Goal: Transaction & Acquisition: Purchase product/service

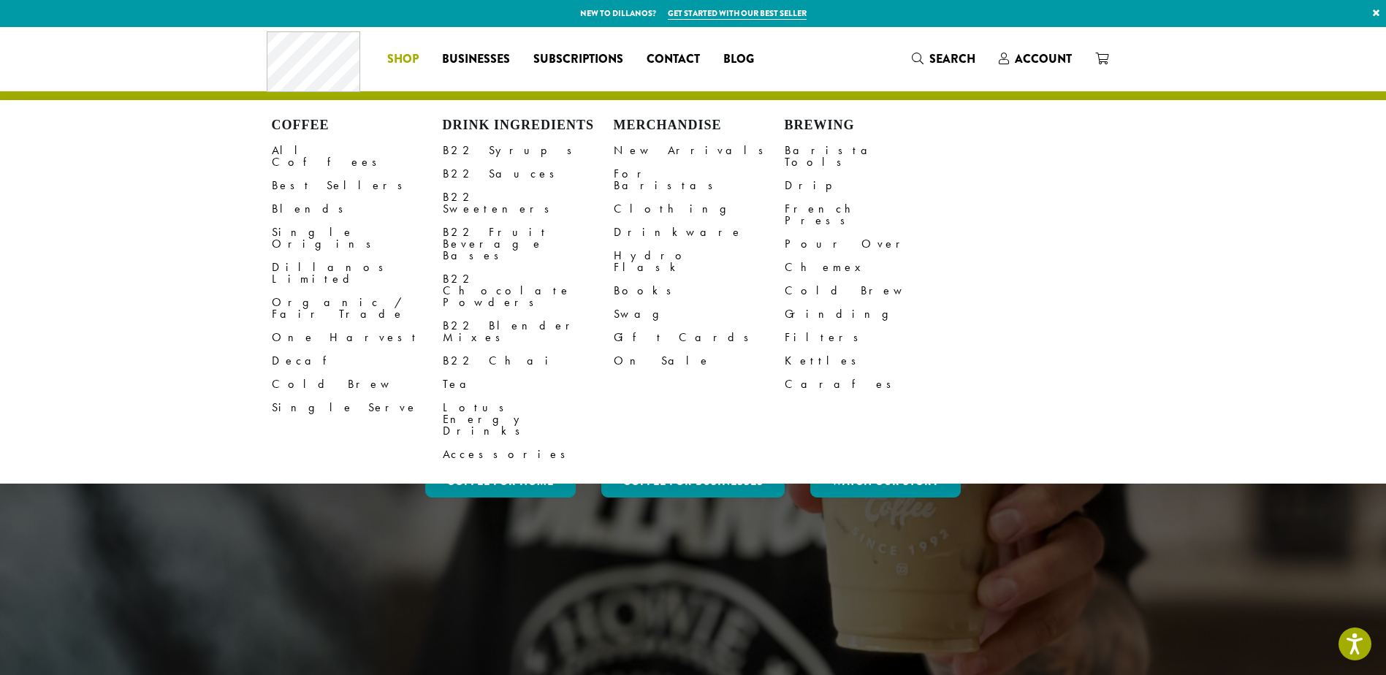
click at [412, 61] on span "Shop" at bounding box center [402, 59] width 31 height 18
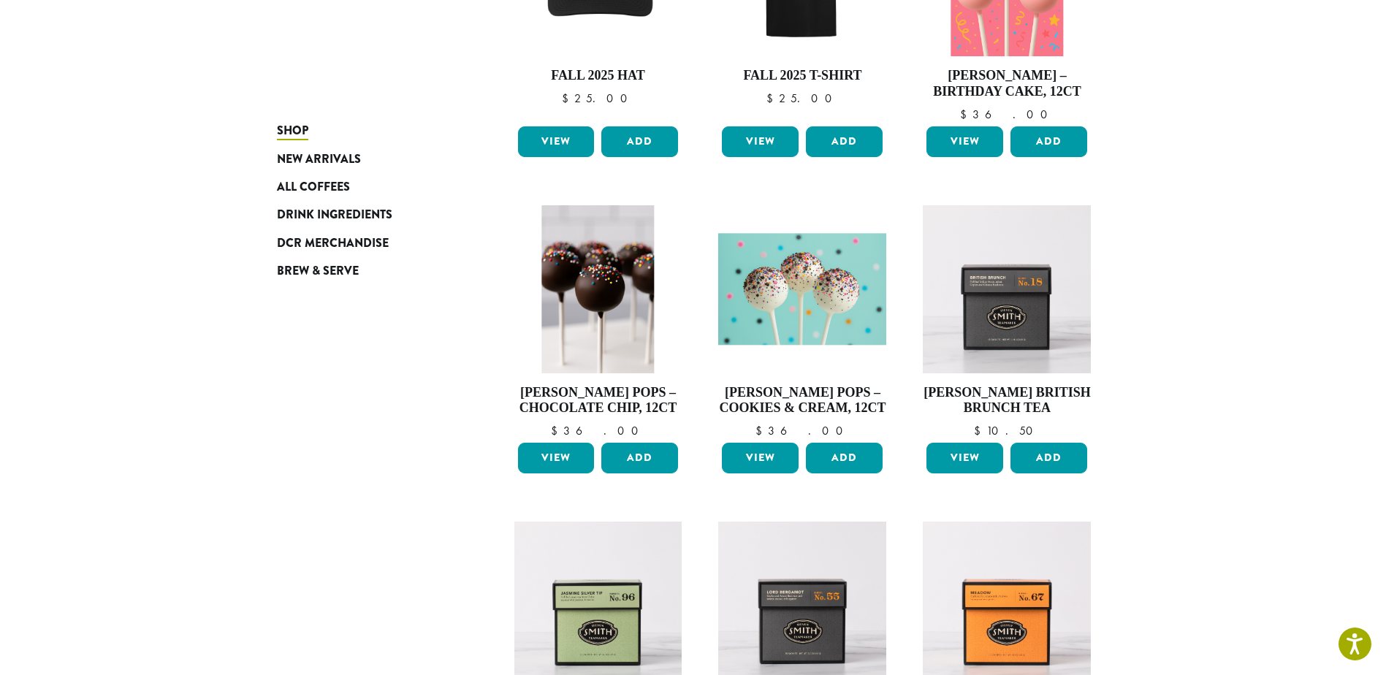
scroll to position [585, 0]
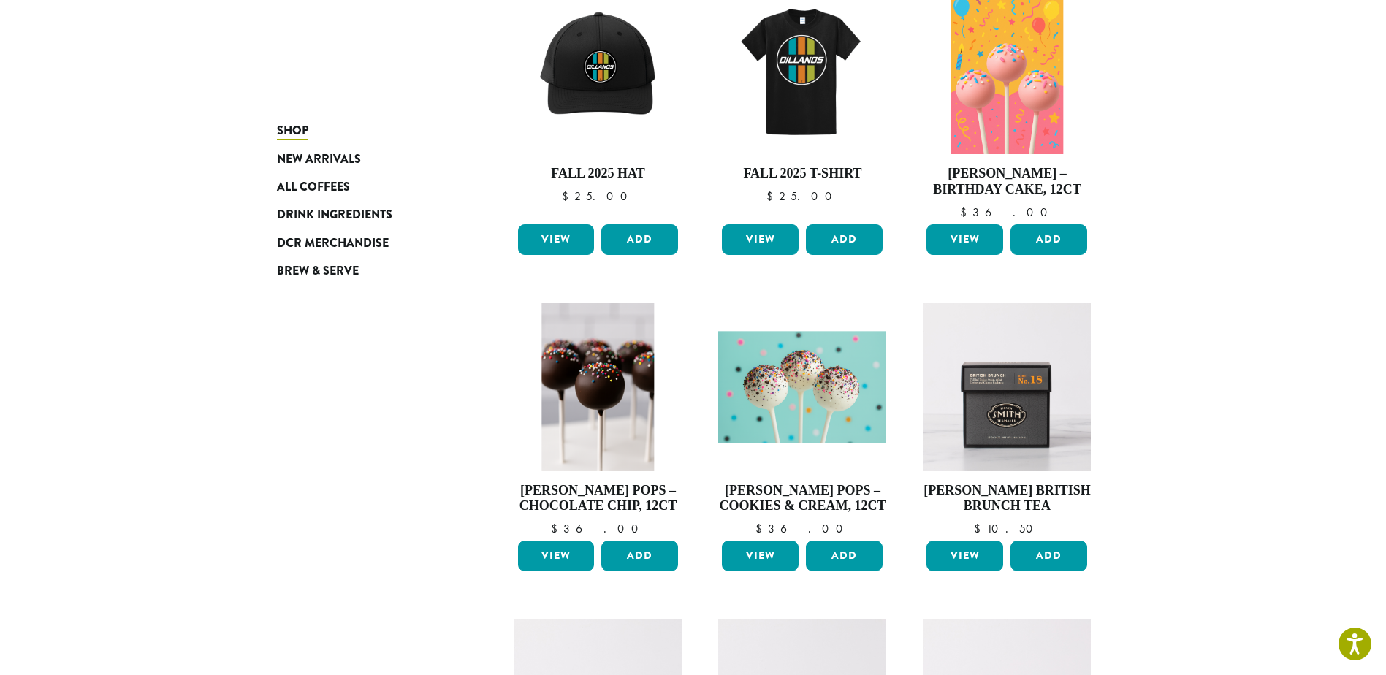
click at [1189, 416] on section "**********" at bounding box center [693, 241] width 1386 height 1597
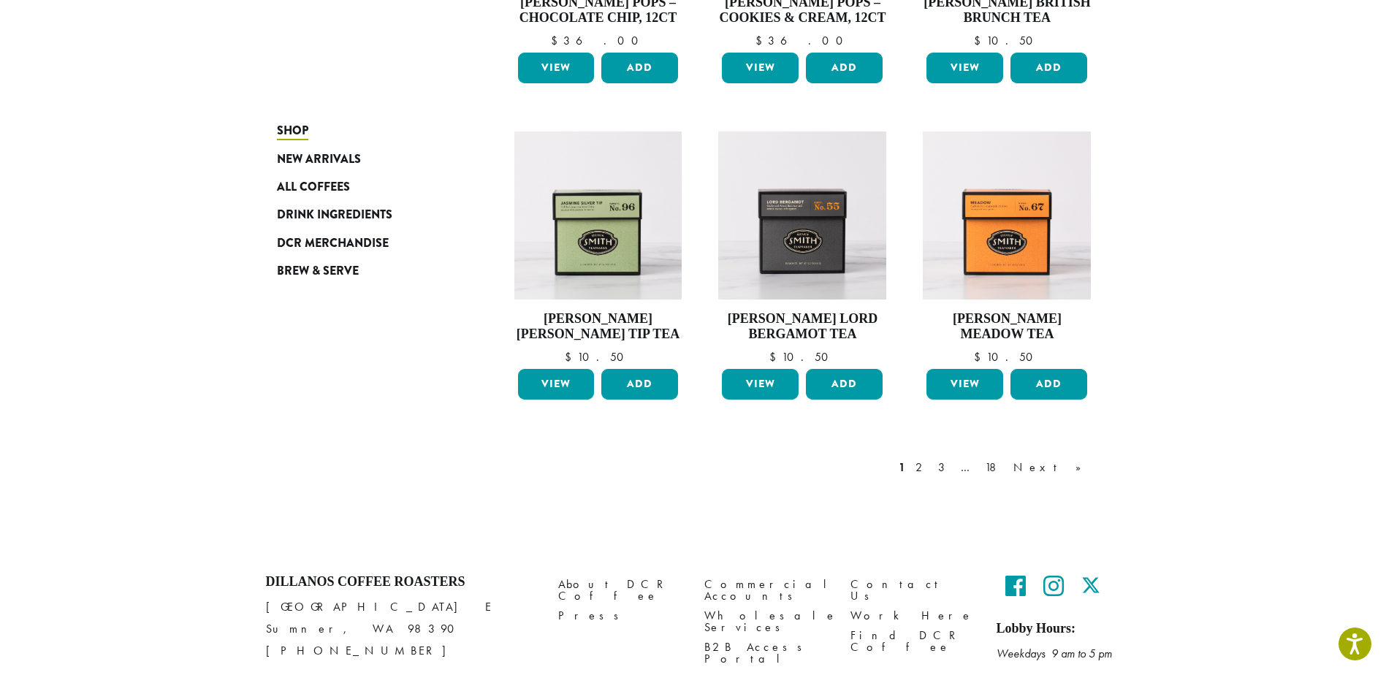
scroll to position [1136, 0]
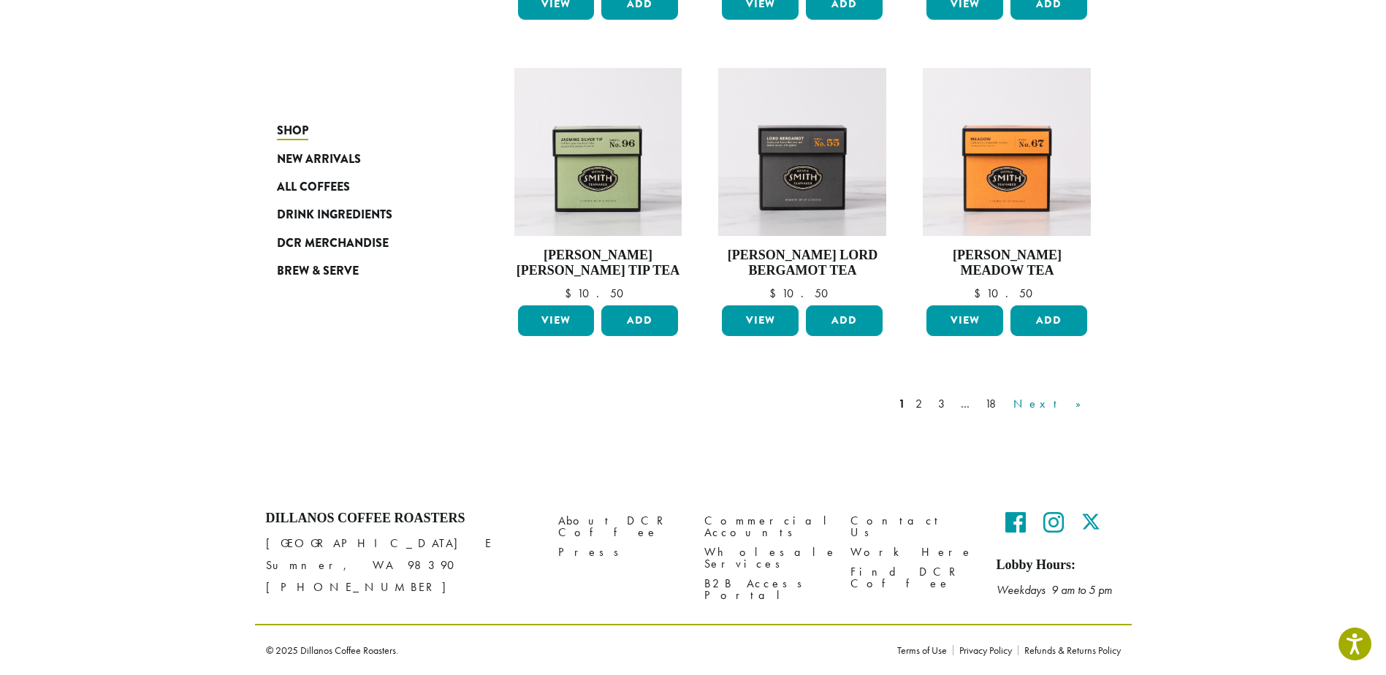
click at [1073, 399] on link "Next »" at bounding box center [1052, 404] width 84 height 18
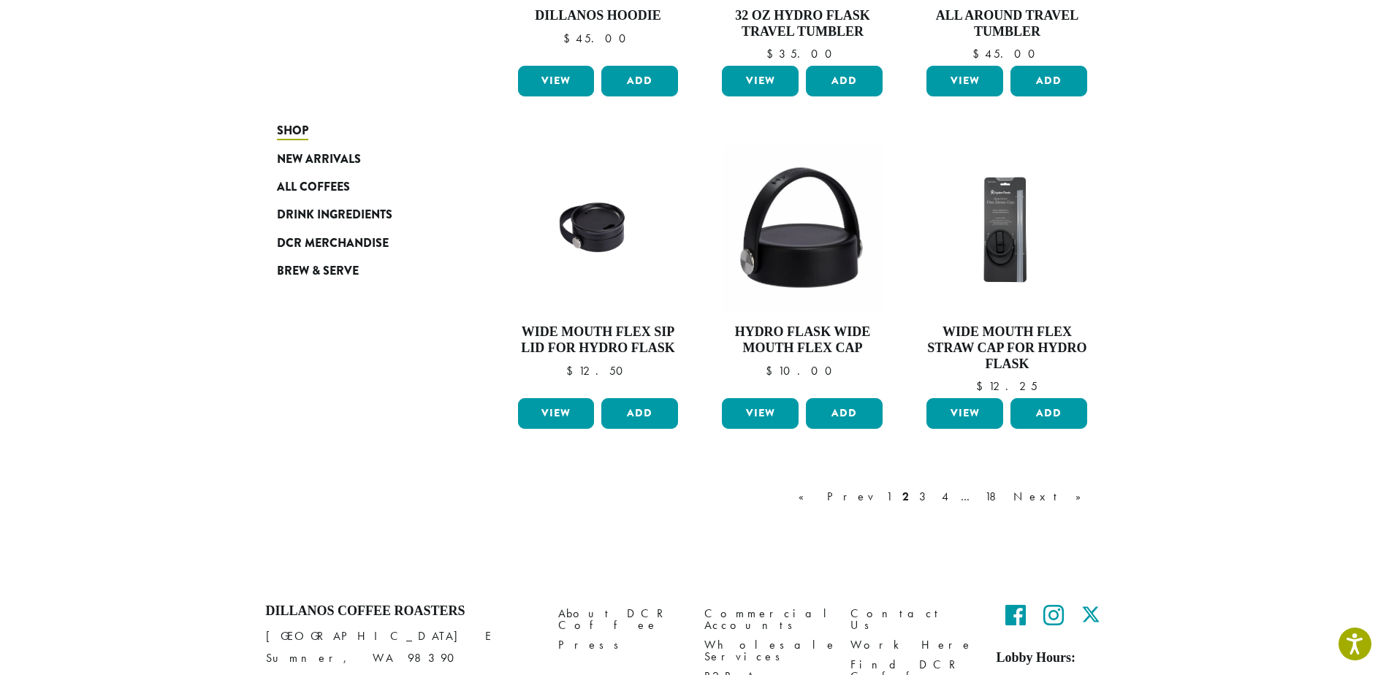
scroll to position [1168, 0]
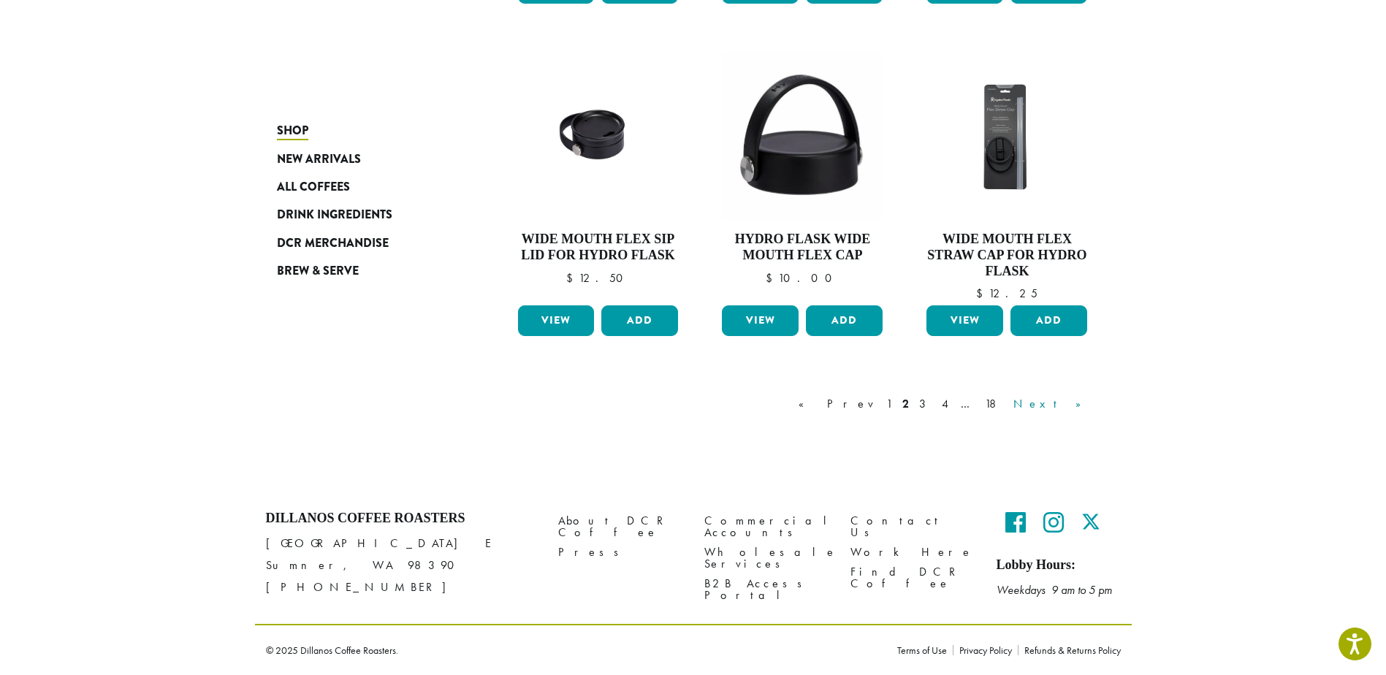
click at [1066, 403] on link "Next »" at bounding box center [1052, 404] width 84 height 18
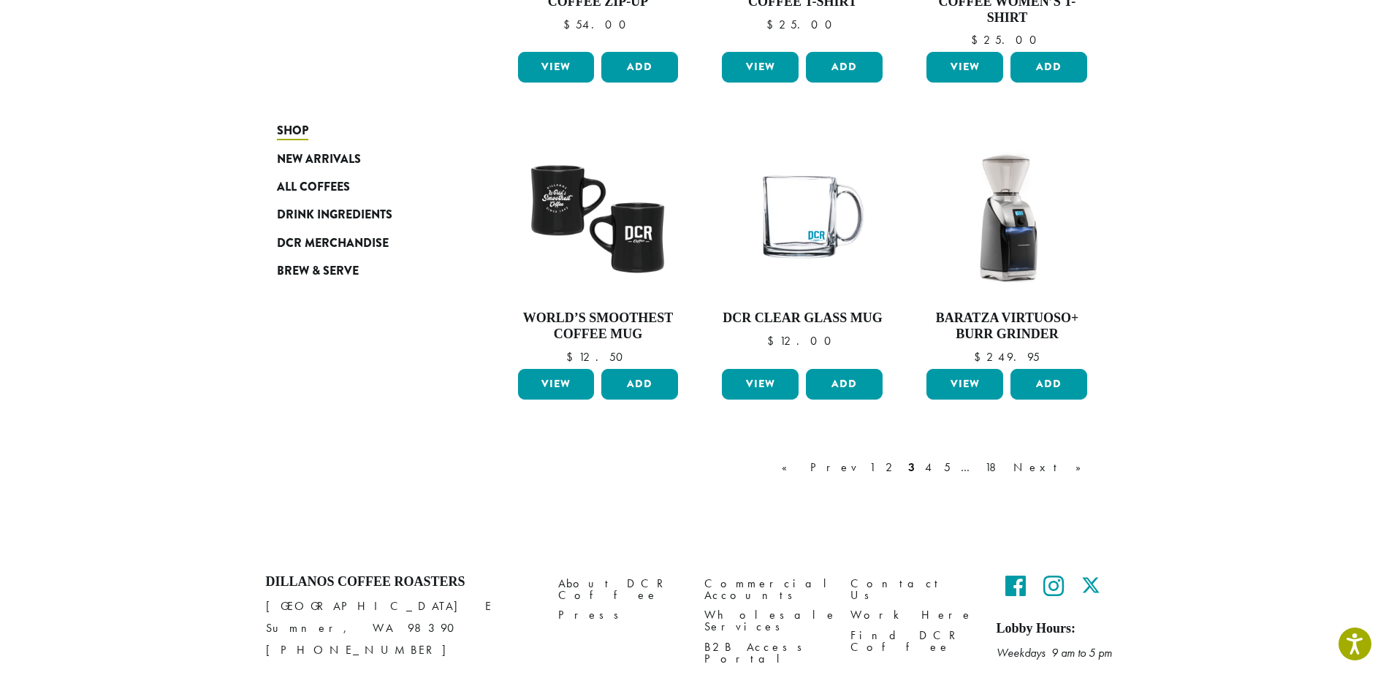
scroll to position [1152, 0]
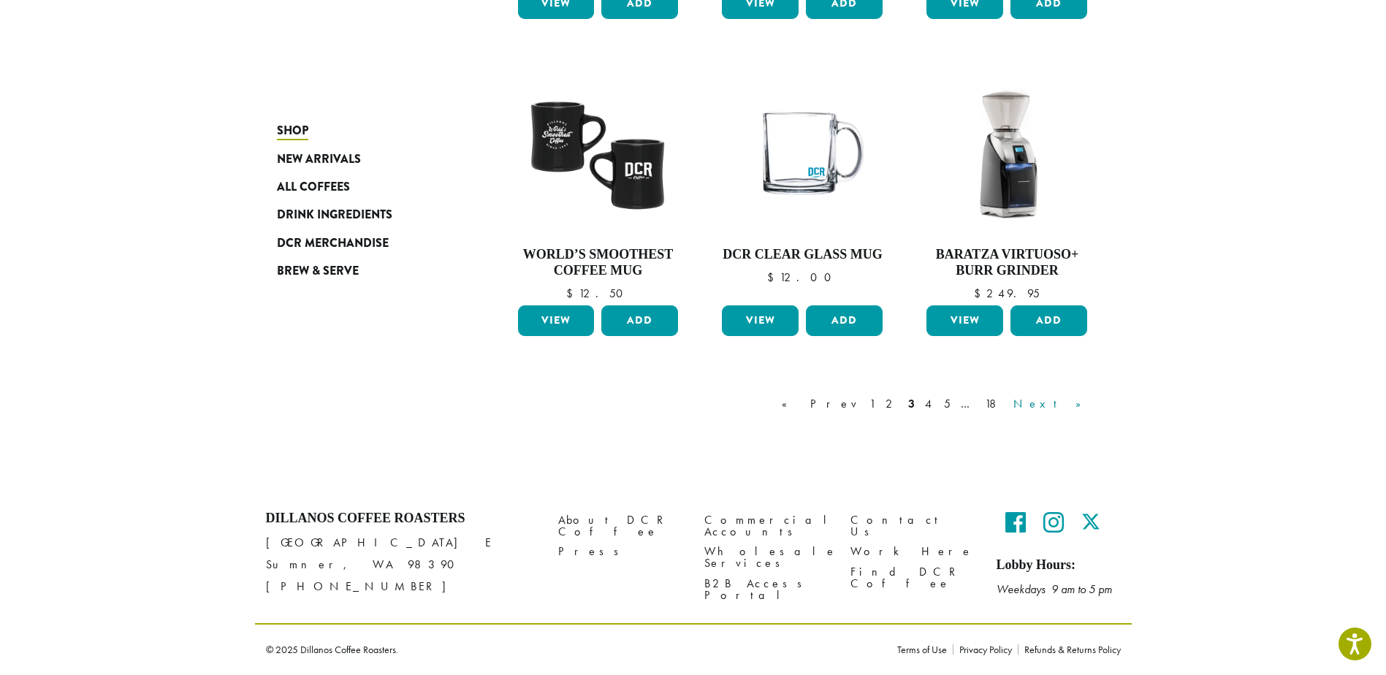
click at [1077, 402] on link "Next »" at bounding box center [1052, 404] width 84 height 18
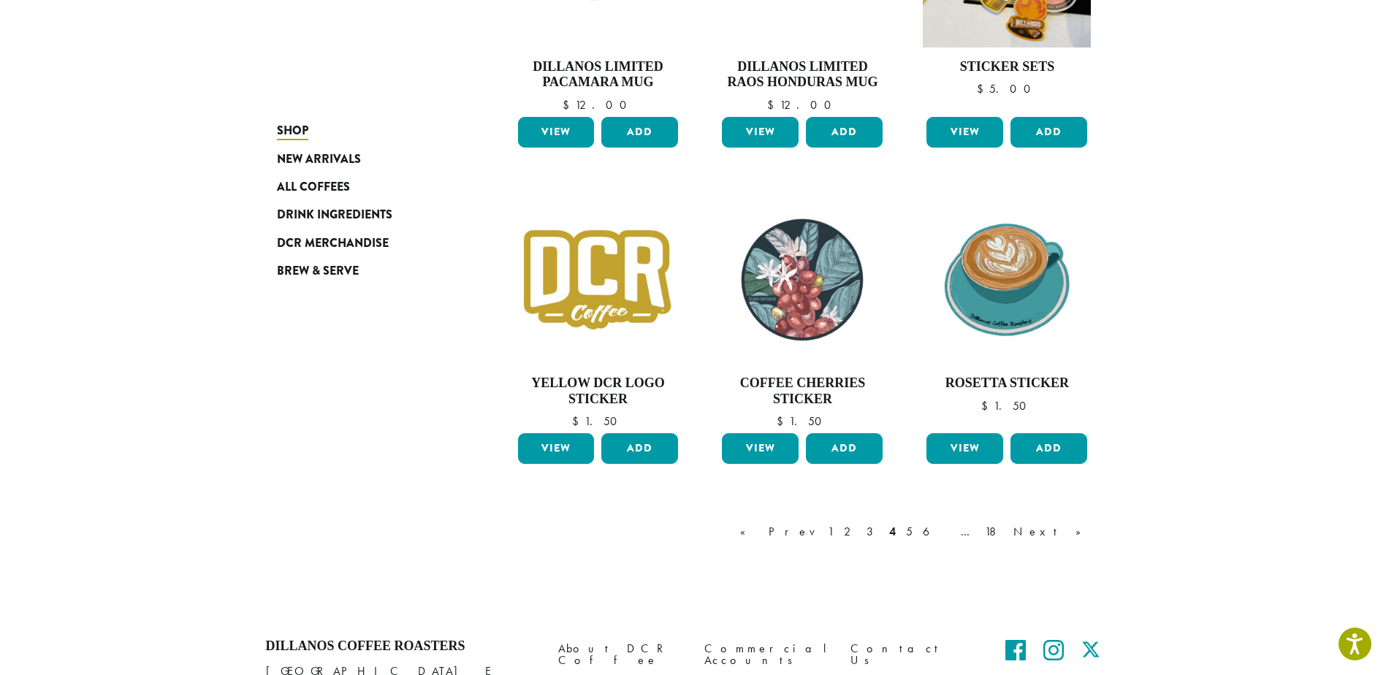
scroll to position [1168, 0]
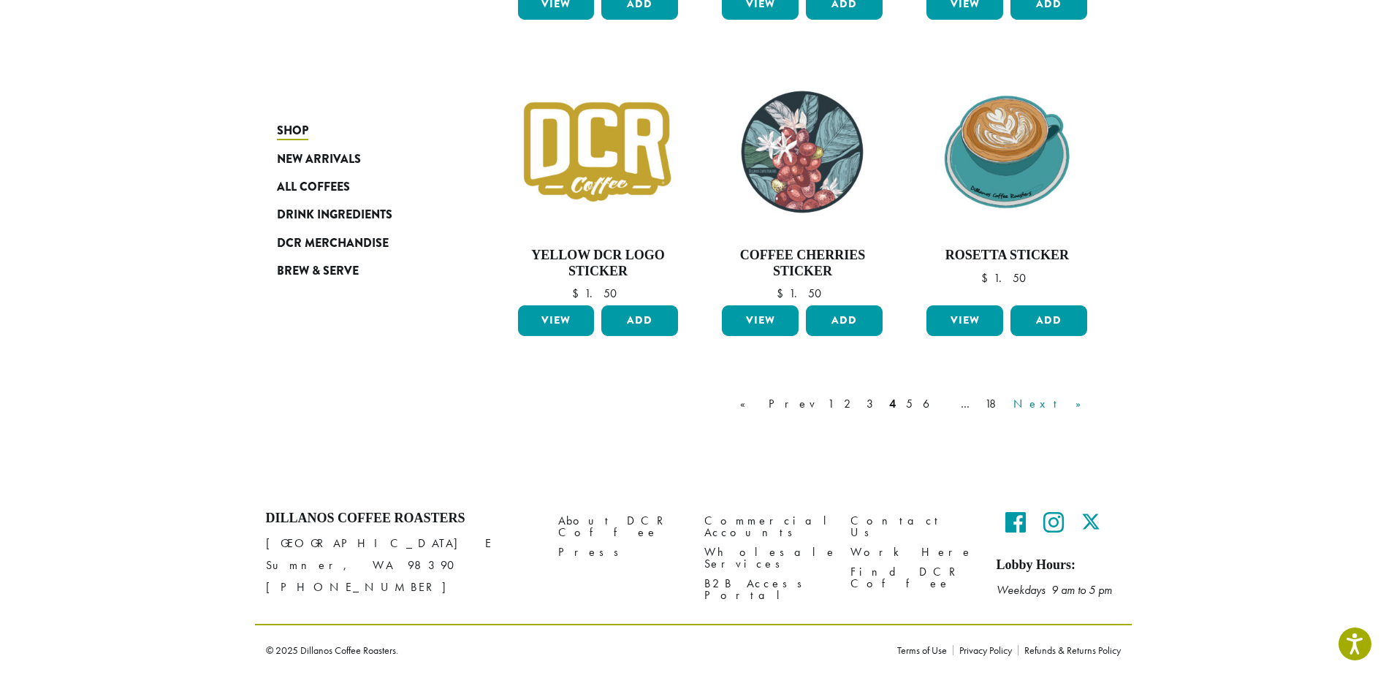
click at [1071, 402] on link "Next »" at bounding box center [1052, 404] width 84 height 18
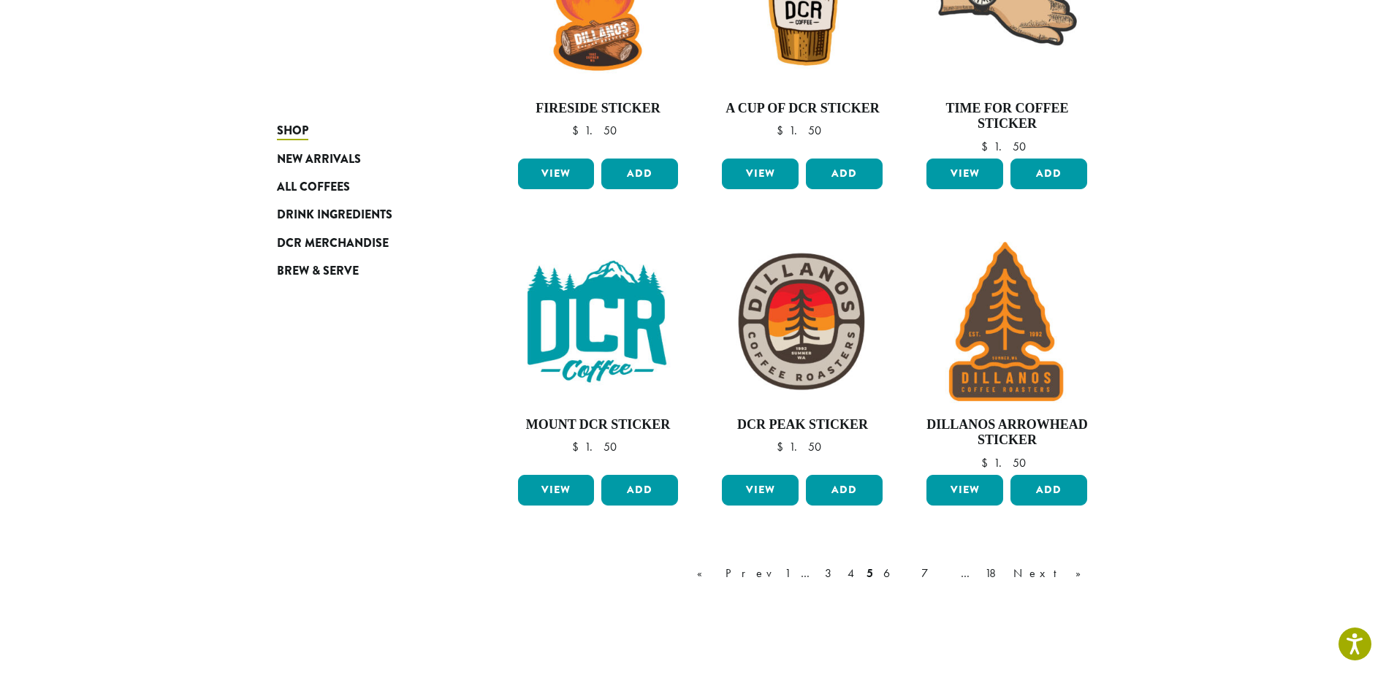
scroll to position [1136, 0]
